Goal: Find specific page/section: Find specific page/section

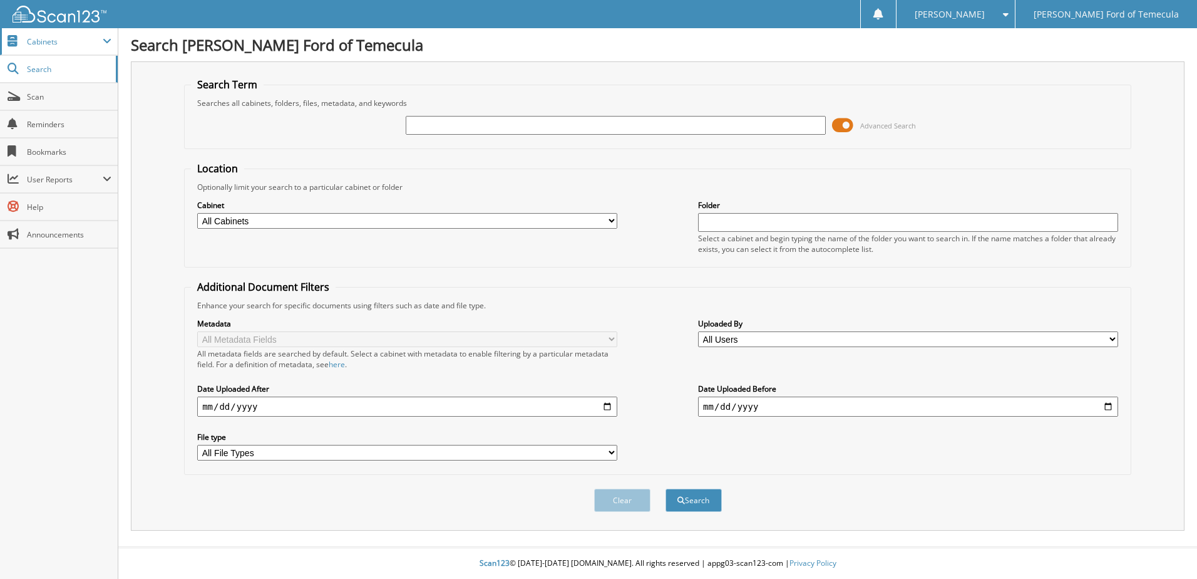
click at [66, 44] on span "Cabinets" at bounding box center [65, 41] width 76 height 11
click at [59, 46] on span "Cabinets" at bounding box center [65, 41] width 76 height 11
click at [53, 68] on span "Search" at bounding box center [68, 69] width 83 height 11
click at [63, 44] on span "Cabinets" at bounding box center [65, 41] width 76 height 11
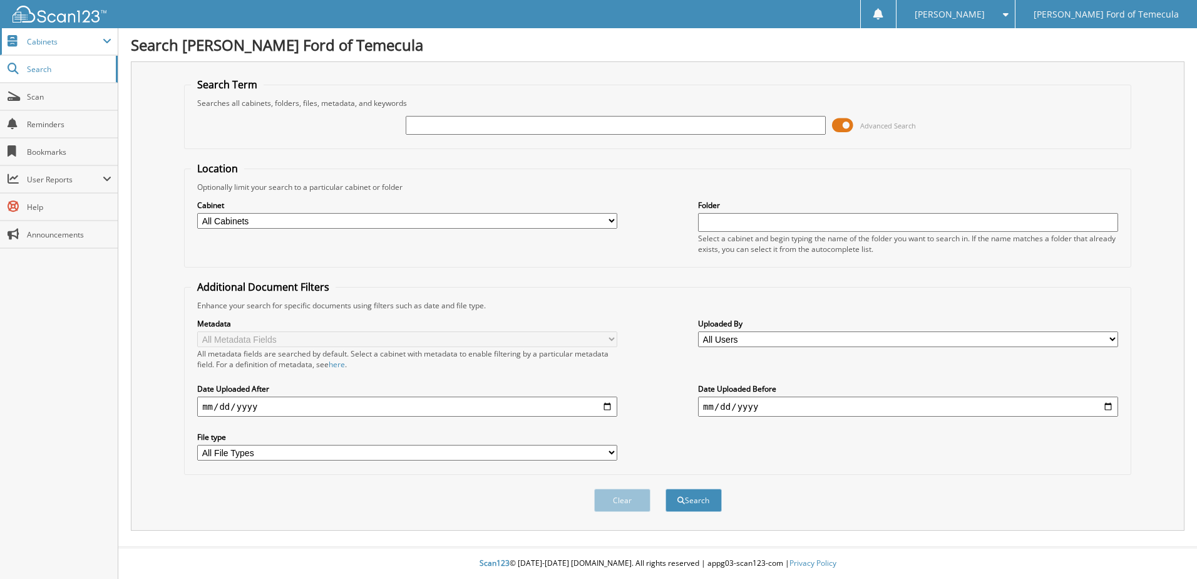
click at [72, 47] on span "Cabinets" at bounding box center [59, 41] width 118 height 27
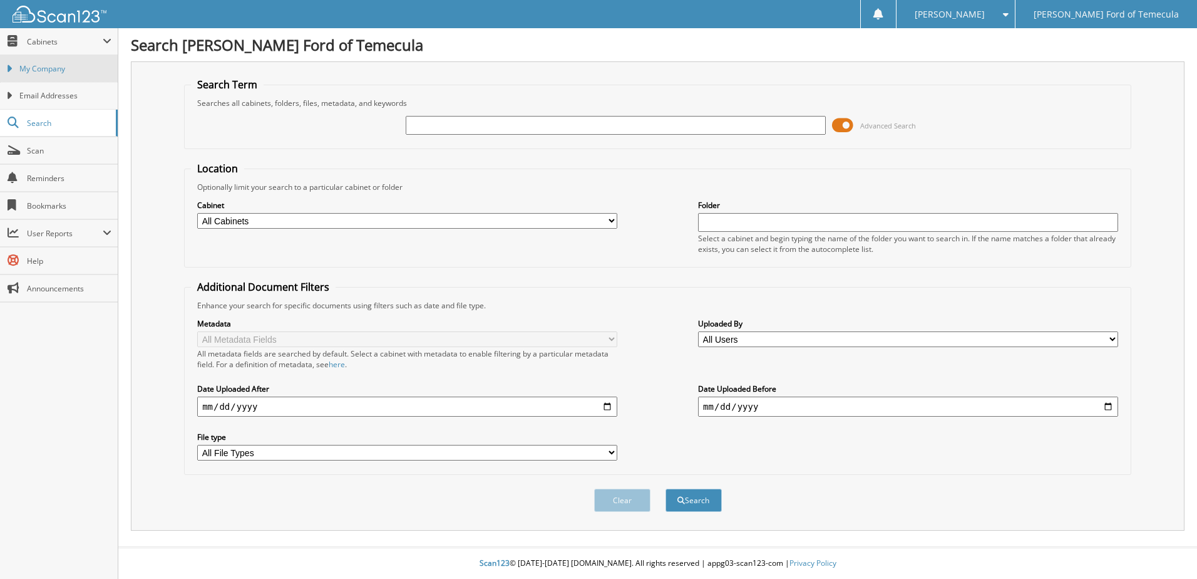
click at [58, 70] on span "My Company" at bounding box center [65, 68] width 92 height 11
